Goal: Navigation & Orientation: Find specific page/section

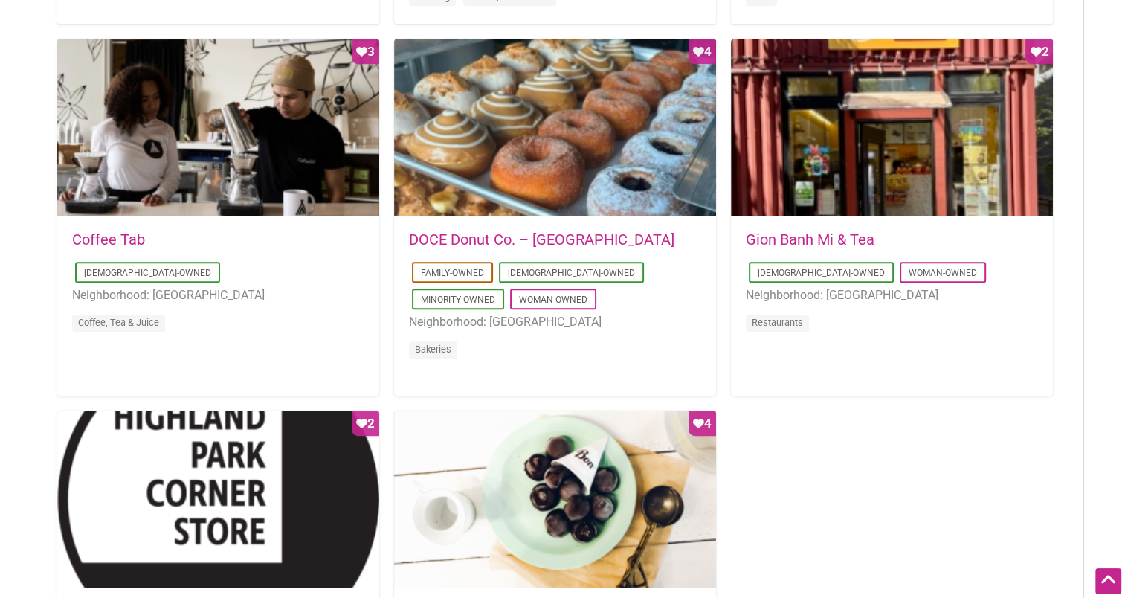
scroll to position [1190, 0]
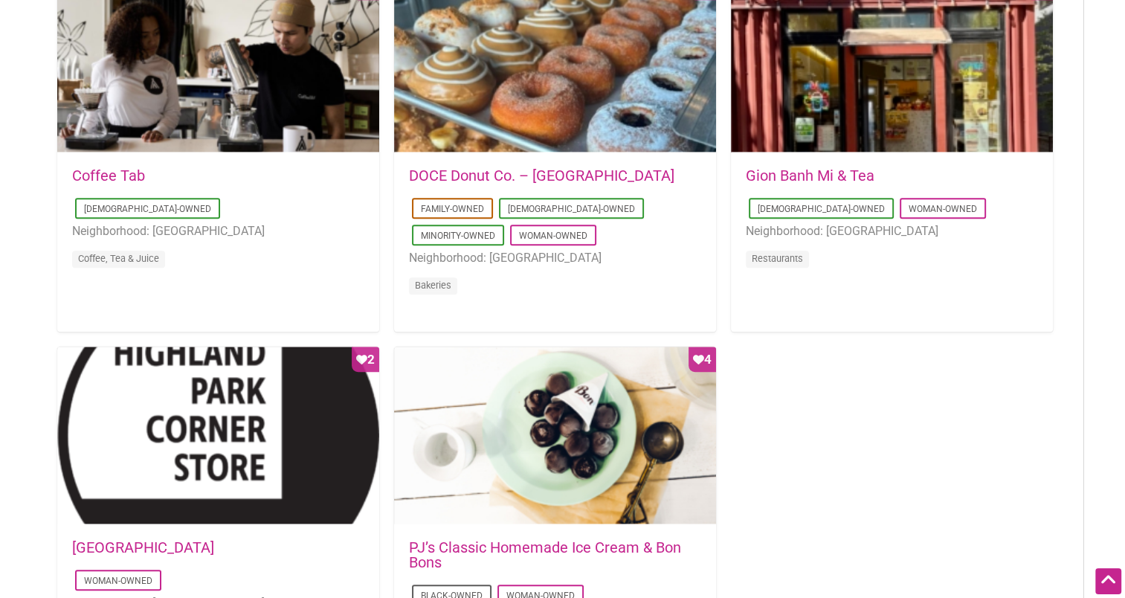
click at [514, 170] on link "DOCE Donut Co. – Belltown" at bounding box center [541, 176] width 265 height 18
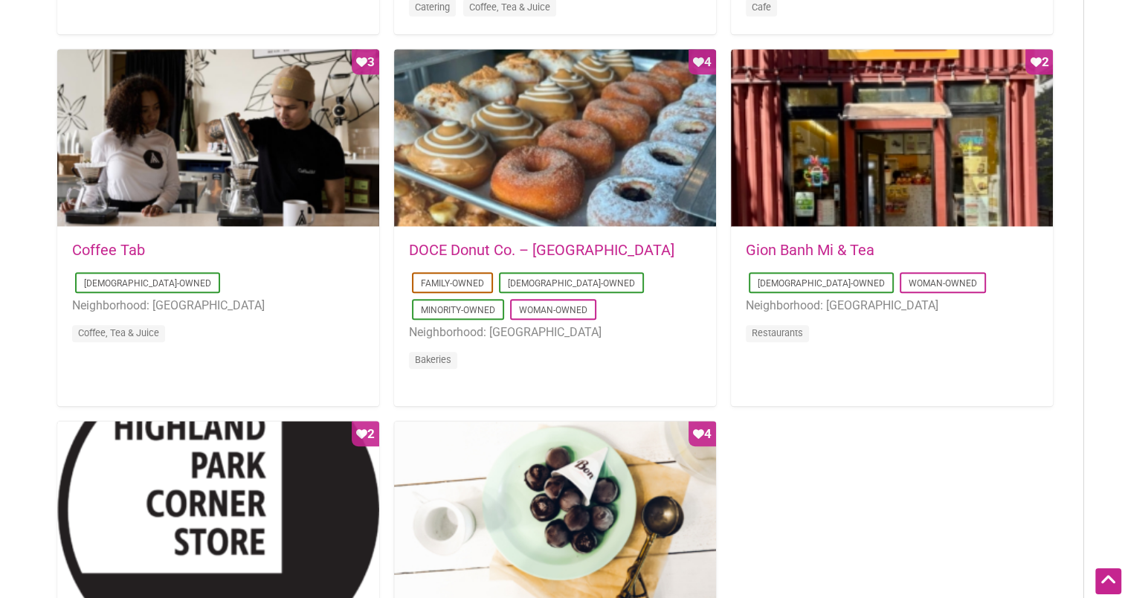
scroll to position [1041, 0]
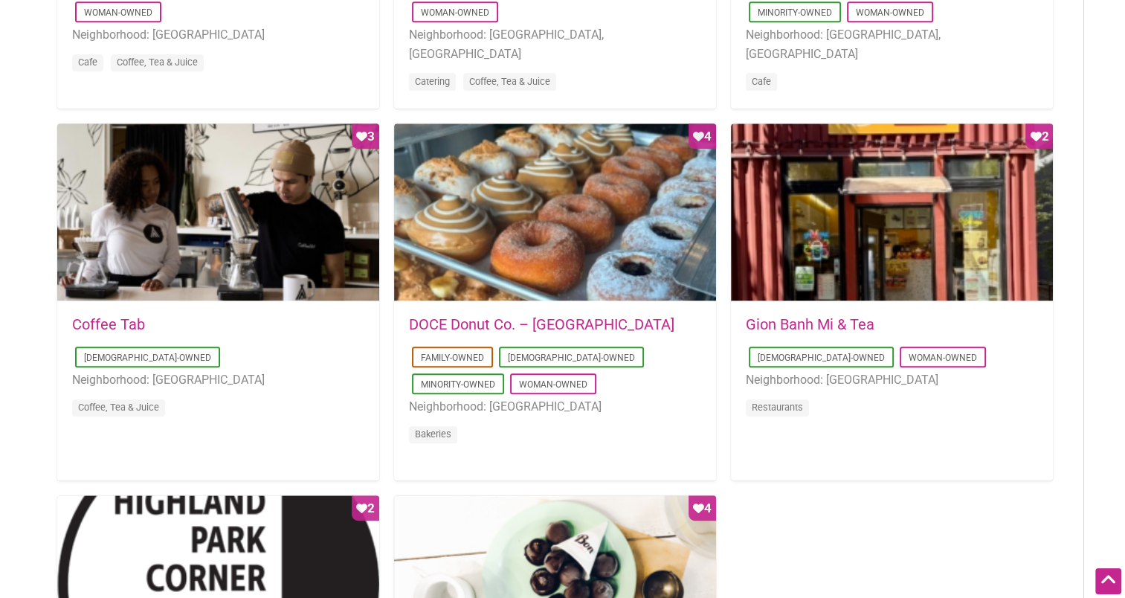
click at [99, 335] on div "2023-11-06 09:19:41 Coffee Tab Asian-Owned Neighborhood: Belltown Coffee, Tea &…" at bounding box center [218, 376] width 292 height 119
click at [106, 322] on link "Coffee Tab" at bounding box center [108, 324] width 73 height 18
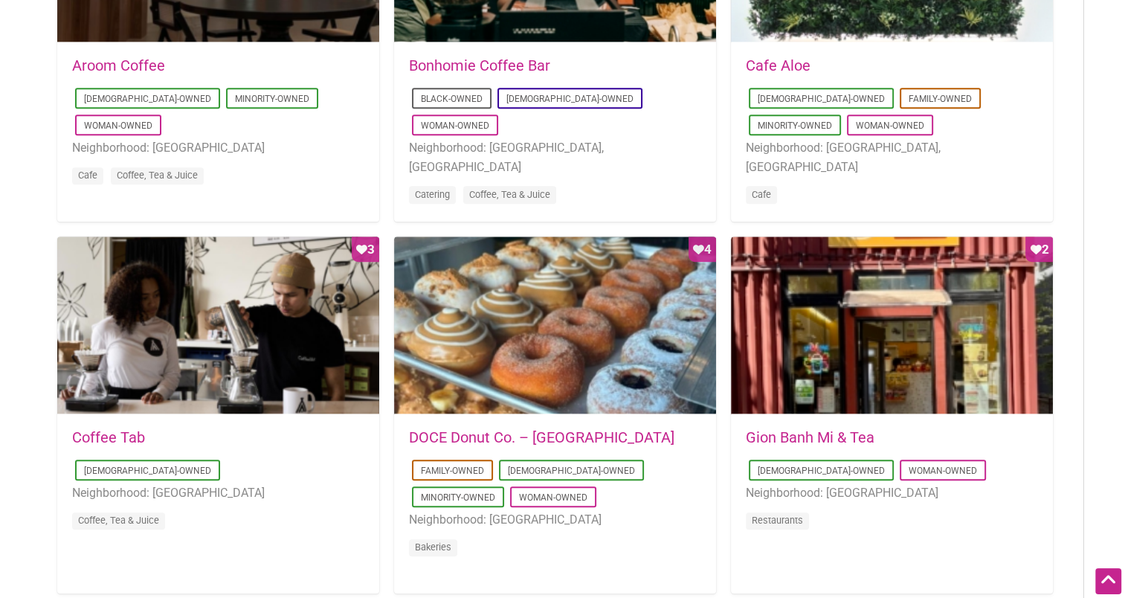
scroll to position [818, 0]
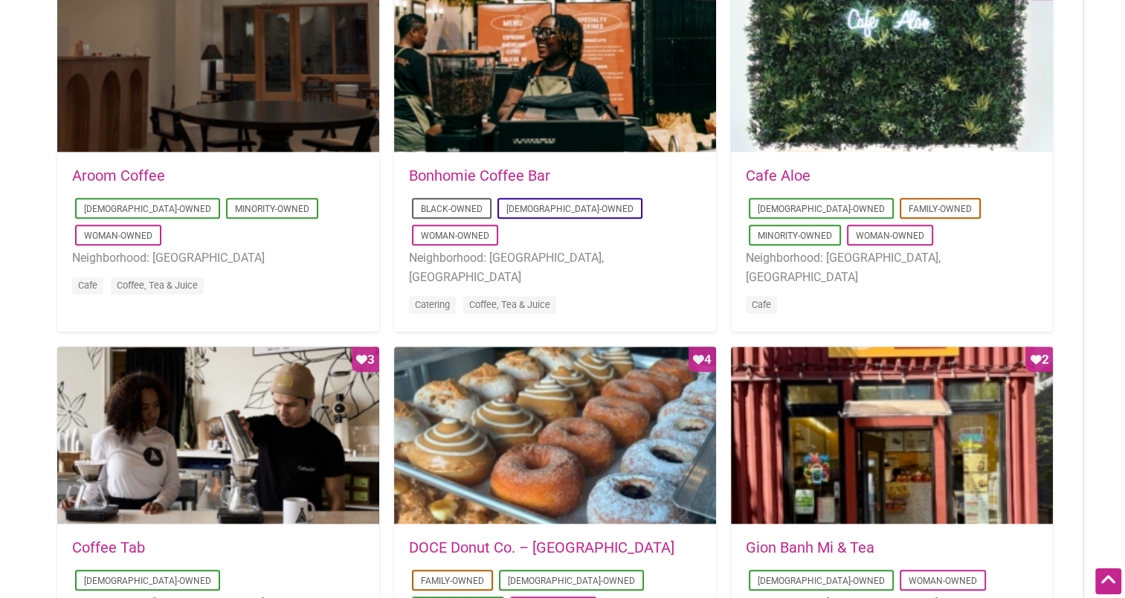
click at [520, 178] on link "Bonhomie Coffee Bar" at bounding box center [479, 176] width 141 height 18
click at [154, 178] on link "Aroom Coffee" at bounding box center [118, 176] width 93 height 18
click at [799, 173] on link "Cafe Aloe" at bounding box center [778, 176] width 65 height 18
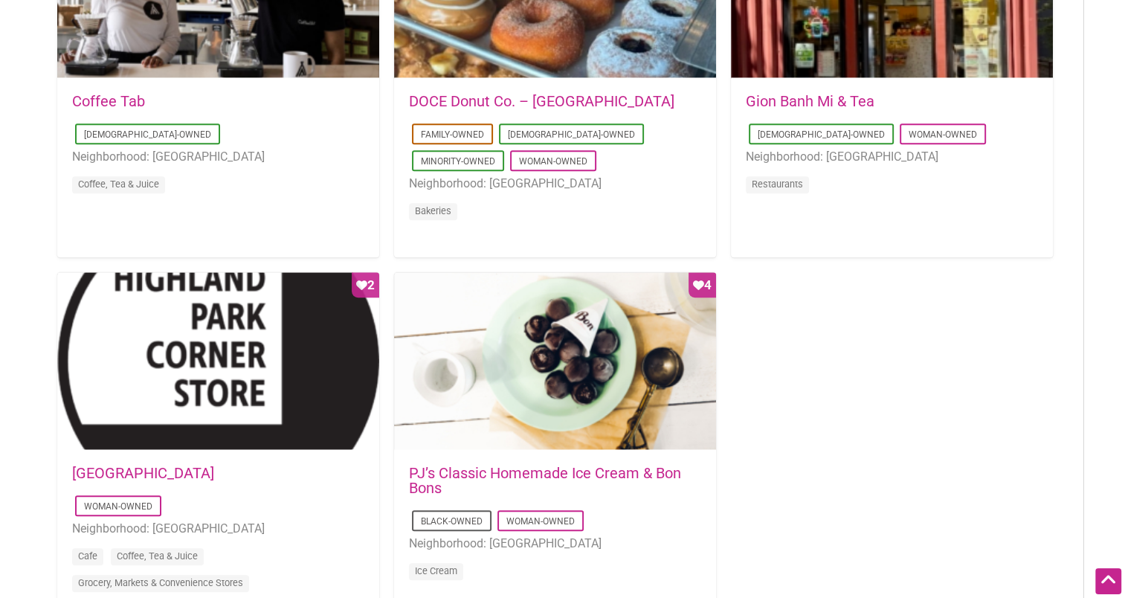
scroll to position [1413, 0]
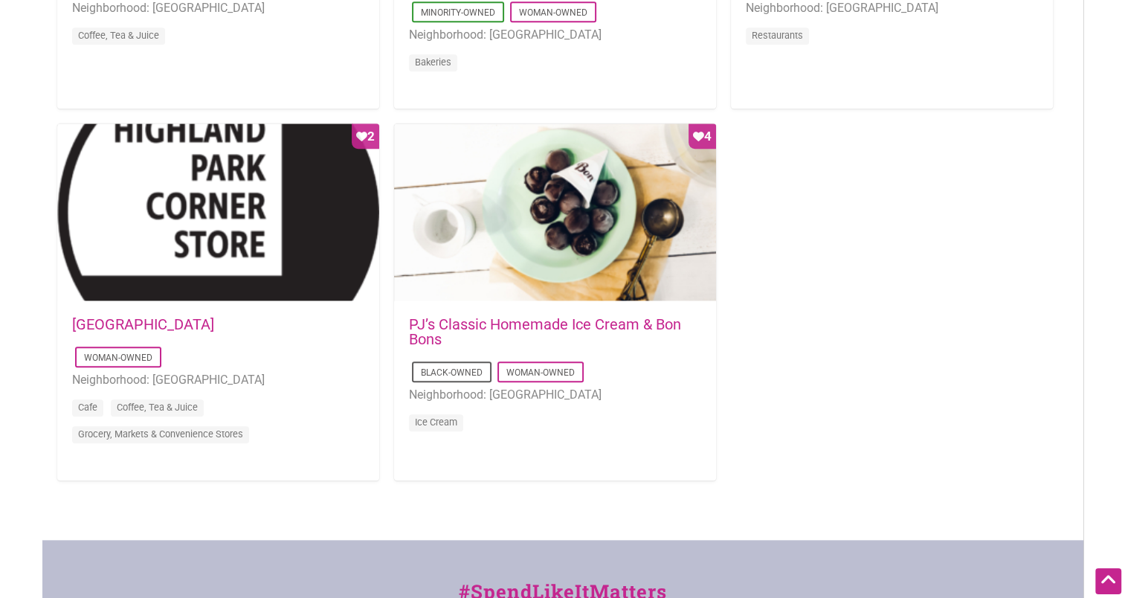
click at [495, 322] on link "PJ’s Classic Homemade Ice Cream & Bon Bons" at bounding box center [545, 331] width 272 height 33
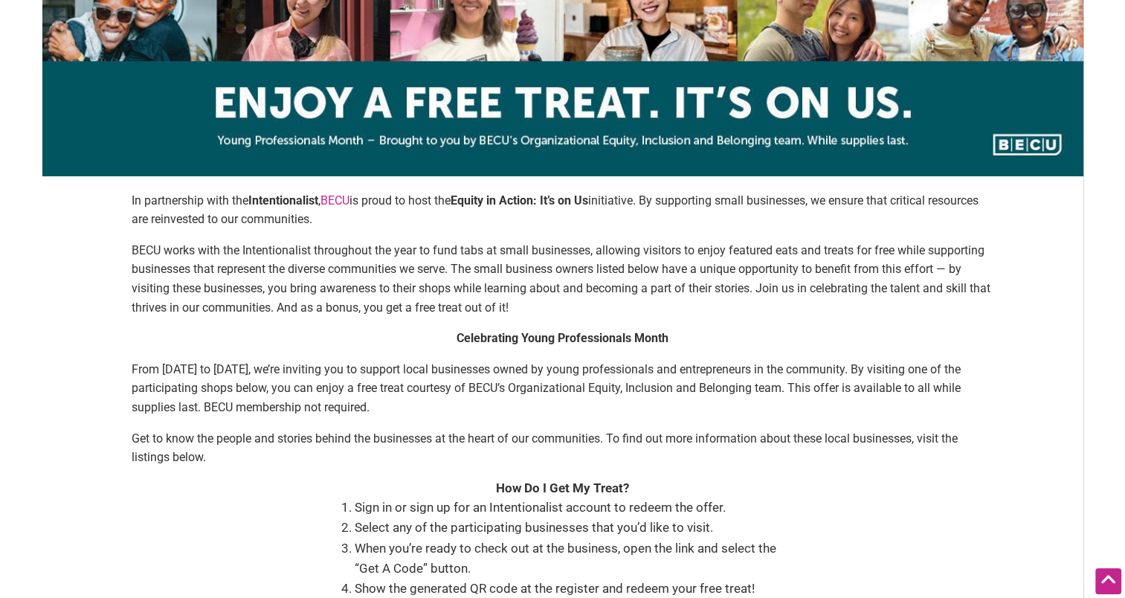
scroll to position [0, 0]
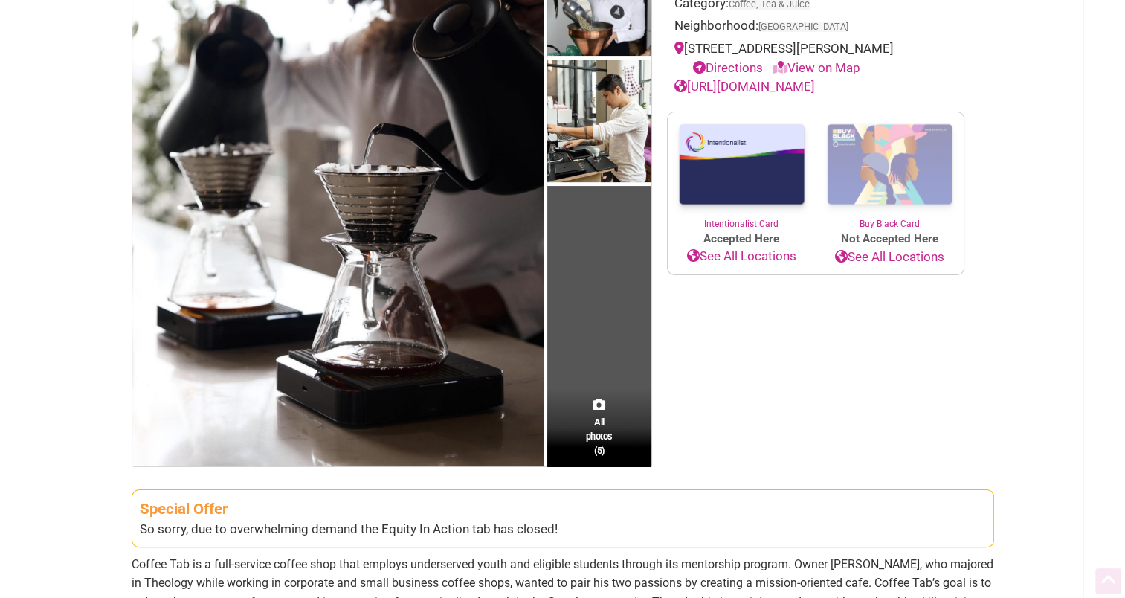
scroll to position [446, 0]
